Goal: Task Accomplishment & Management: Use online tool/utility

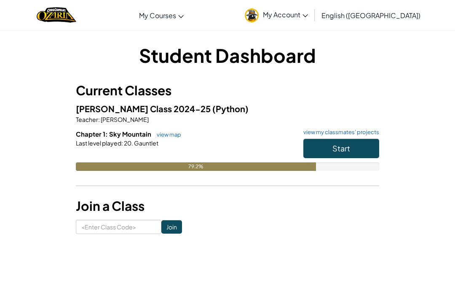
click at [356, 140] on button "Start" at bounding box center [342, 148] width 76 height 19
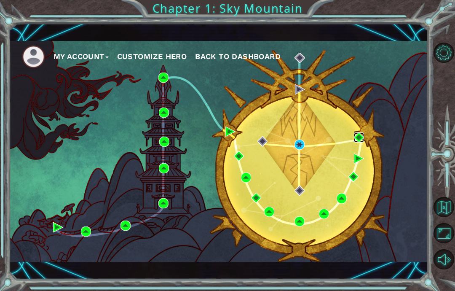
click at [363, 140] on img at bounding box center [359, 137] width 10 height 10
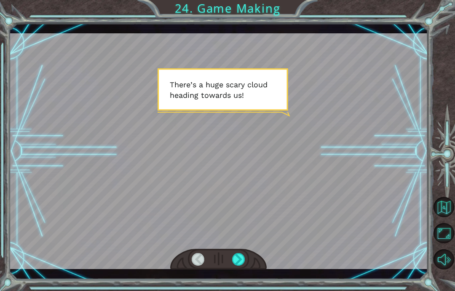
click at [241, 262] on div at bounding box center [238, 259] width 13 height 13
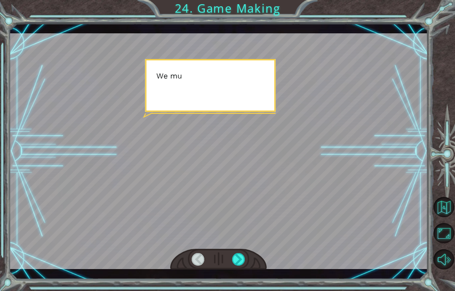
click at [242, 260] on div at bounding box center [238, 259] width 13 height 13
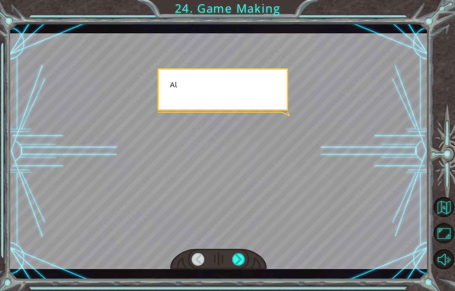
click at [239, 261] on div at bounding box center [238, 259] width 13 height 13
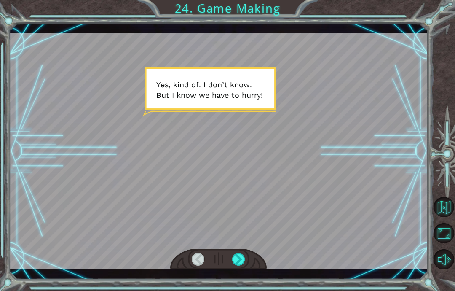
click at [244, 262] on div at bounding box center [238, 259] width 13 height 13
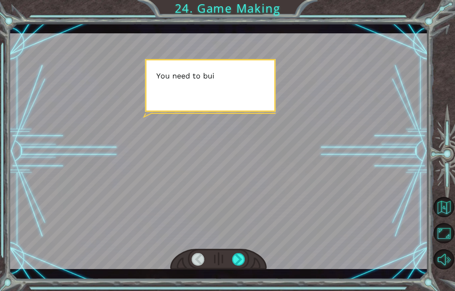
click at [242, 259] on div at bounding box center [238, 259] width 13 height 13
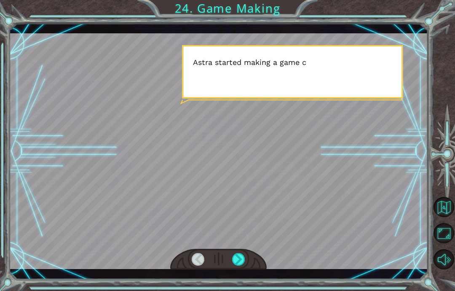
click at [244, 260] on div at bounding box center [238, 259] width 13 height 13
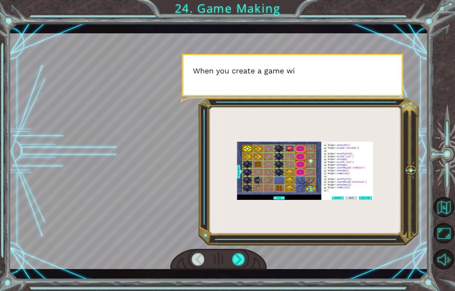
click at [242, 262] on div at bounding box center [238, 259] width 13 height 13
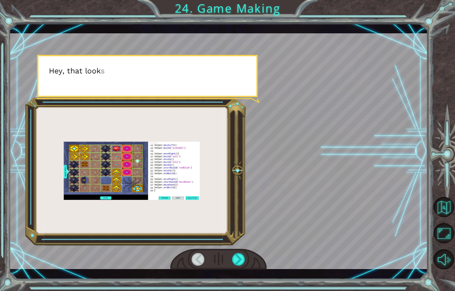
click at [239, 258] on div at bounding box center [238, 259] width 13 height 13
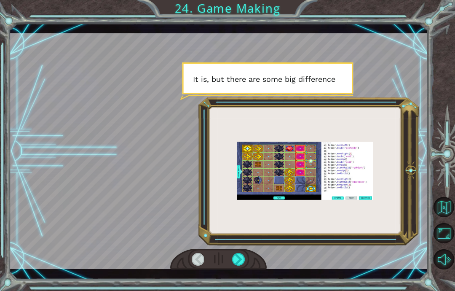
click at [237, 258] on div at bounding box center [238, 259] width 13 height 13
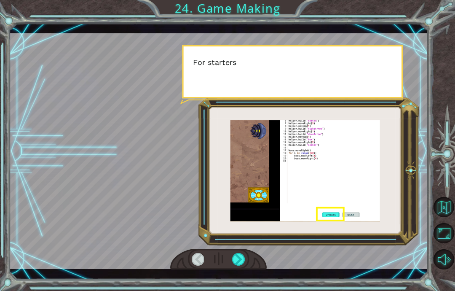
click at [239, 257] on div at bounding box center [238, 259] width 13 height 13
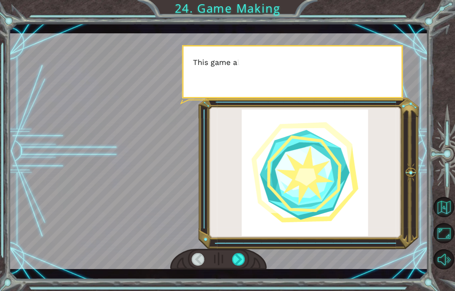
click at [240, 258] on div at bounding box center [238, 259] width 13 height 13
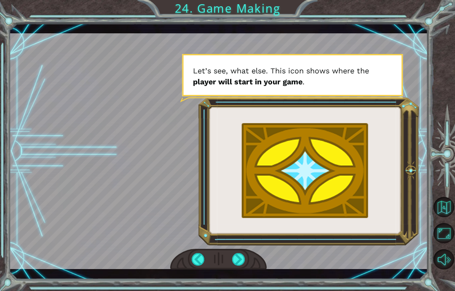
click at [239, 263] on div at bounding box center [238, 259] width 13 height 13
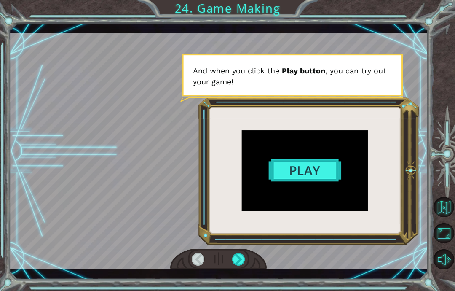
click at [294, 169] on div at bounding box center [218, 151] width 419 height 236
click at [303, 168] on div at bounding box center [218, 151] width 419 height 236
click at [243, 262] on div at bounding box center [238, 259] width 13 height 13
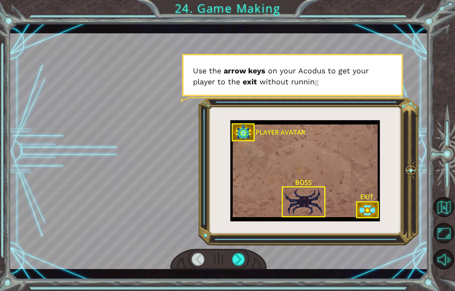
click at [238, 263] on div at bounding box center [238, 259] width 13 height 13
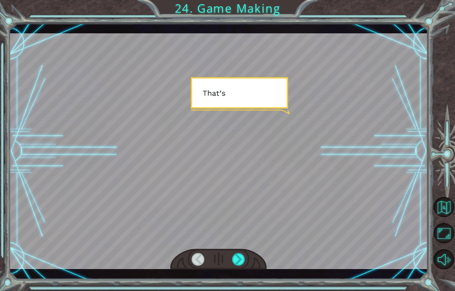
click at [254, 260] on div at bounding box center [218, 259] width 97 height 21
click at [237, 257] on div at bounding box center [238, 259] width 13 height 13
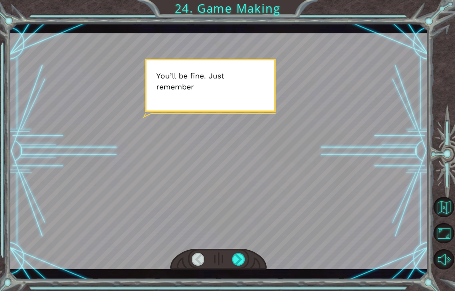
click at [245, 262] on div at bounding box center [238, 259] width 13 height 13
click at [237, 257] on div at bounding box center [238, 259] width 13 height 13
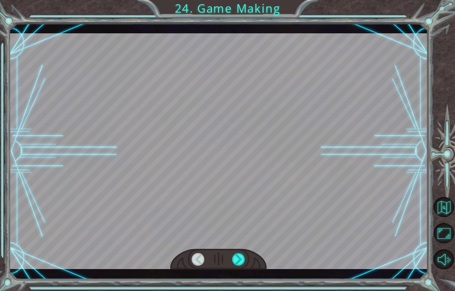
click at [239, 263] on div at bounding box center [238, 259] width 13 height 13
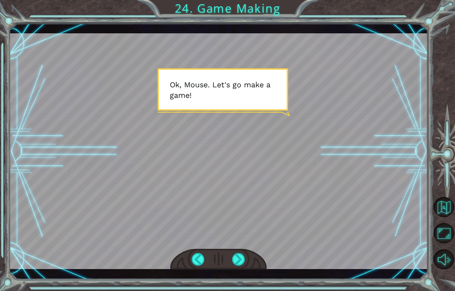
click at [241, 255] on div at bounding box center [238, 259] width 13 height 13
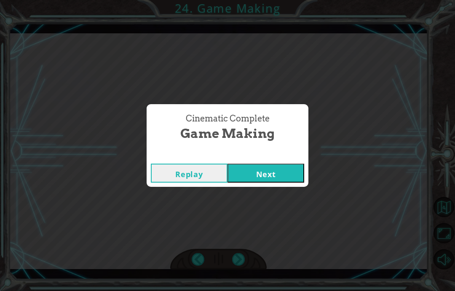
click at [272, 156] on div "Cinematic Complete" at bounding box center [228, 155] width 162 height 8
click at [257, 161] on div "Replay Next" at bounding box center [228, 172] width 162 height 27
click at [254, 170] on button "Next" at bounding box center [266, 173] width 77 height 19
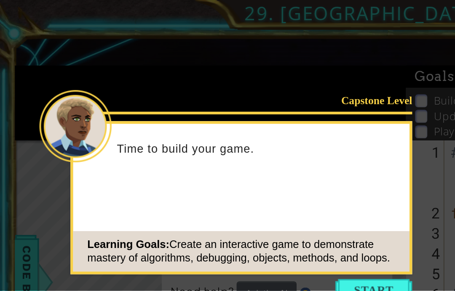
click at [174, 52] on icon at bounding box center [142, 91] width 285 height 182
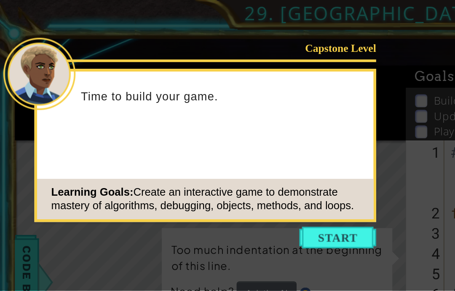
click at [215, 150] on button "Start" at bounding box center [211, 148] width 48 height 13
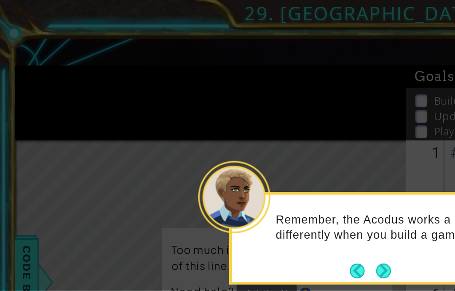
scroll to position [3, 0]
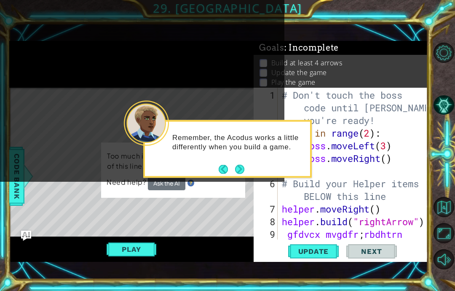
click at [243, 166] on button "Next" at bounding box center [240, 169] width 14 height 14
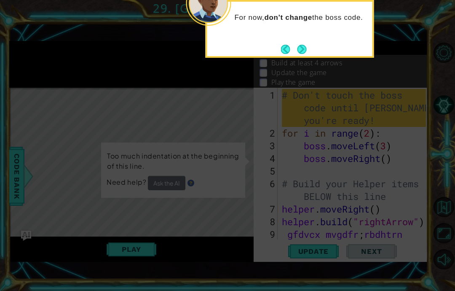
click at [296, 46] on button "Next" at bounding box center [302, 49] width 13 height 13
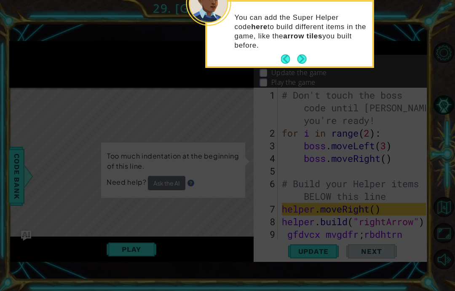
click at [300, 52] on button "Next" at bounding box center [302, 59] width 16 height 16
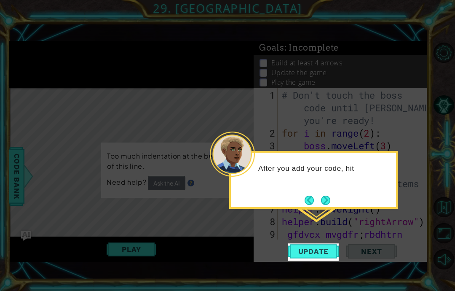
click at [324, 196] on button "Next" at bounding box center [326, 200] width 14 height 14
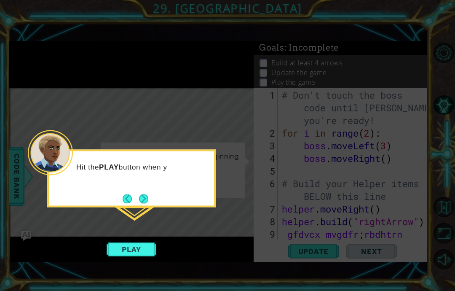
click at [140, 192] on button "Next" at bounding box center [144, 199] width 16 height 16
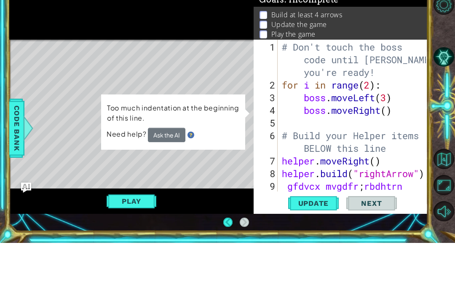
scroll to position [16, 0]
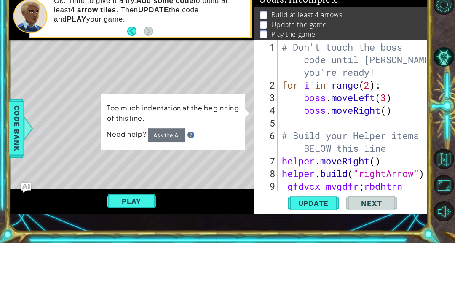
click at [307, 247] on span "Update" at bounding box center [314, 251] width 48 height 8
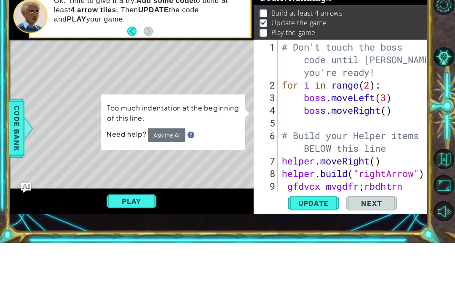
click at [326, 247] on span "Update" at bounding box center [314, 251] width 48 height 8
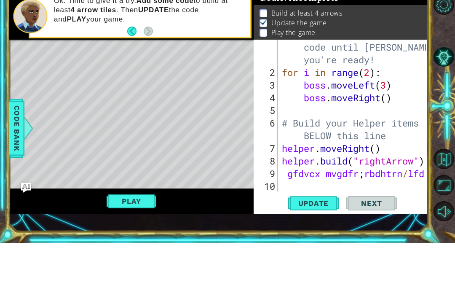
scroll to position [13, 0]
click at [325, 247] on span "Update" at bounding box center [314, 251] width 48 height 8
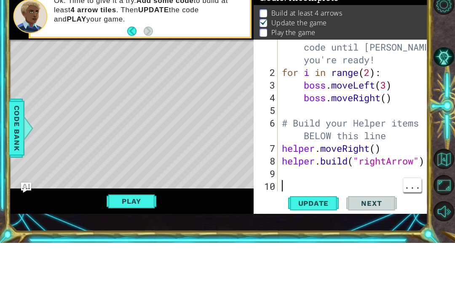
click at [425, 170] on div at bounding box center [422, 157] width 8 height 164
click at [426, 164] on div at bounding box center [422, 157] width 8 height 164
click at [426, 157] on div at bounding box center [422, 157] width 8 height 164
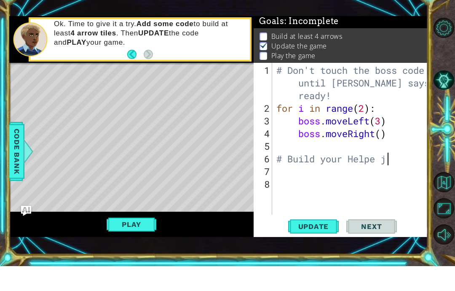
scroll to position [14, 21]
click at [452, 60] on div at bounding box center [445, 156] width 21 height 233
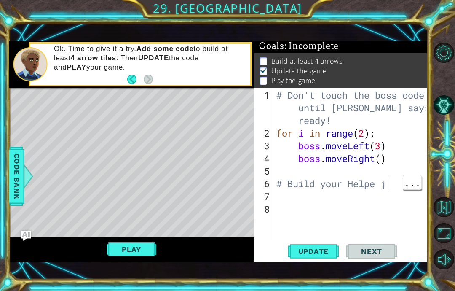
click at [387, 194] on div "# Don't touch the boss code until [PERSON_NAME] says you're ready! for i in ran…" at bounding box center [353, 190] width 156 height 202
type textarea "abcde fg"
click at [386, 193] on div "# Don't touch the boss code until [PERSON_NAME] says you're ready! for i in ran…" at bounding box center [353, 190] width 156 height 202
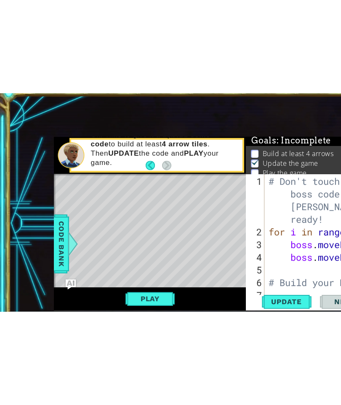
scroll to position [0, 0]
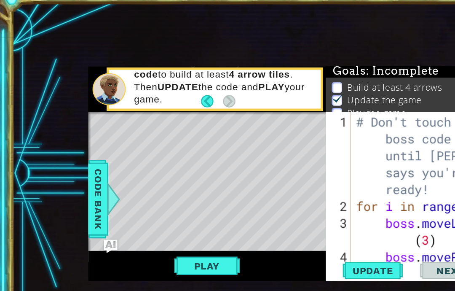
click at [323, 25] on div "1 ההההההההההההההההההההההההההההההההההההההההההההההההההההההההההההההההההההההההההההה…" at bounding box center [218, 151] width 419 height 256
